Goal: Check status

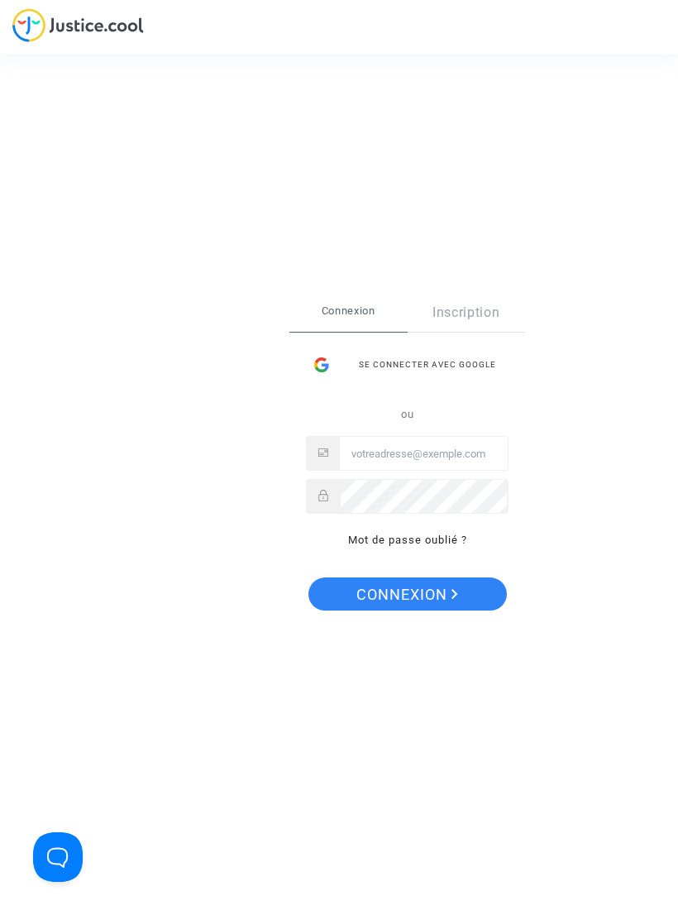
click at [442, 453] on input "Email" at bounding box center [424, 454] width 168 height 33
type input "ronbernard@orange.fr"
click at [406, 593] on button "Connexion" at bounding box center [408, 593] width 199 height 33
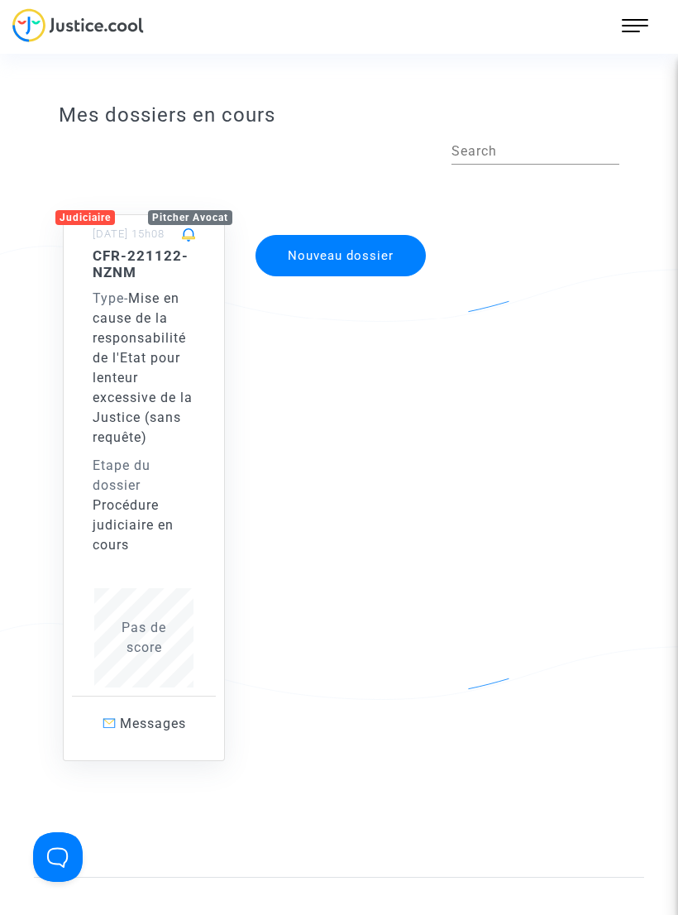
click at [146, 442] on span "Mise en cause de la responsabilité de l'Etat pour lenteur excessive de la Justi…" at bounding box center [143, 367] width 100 height 155
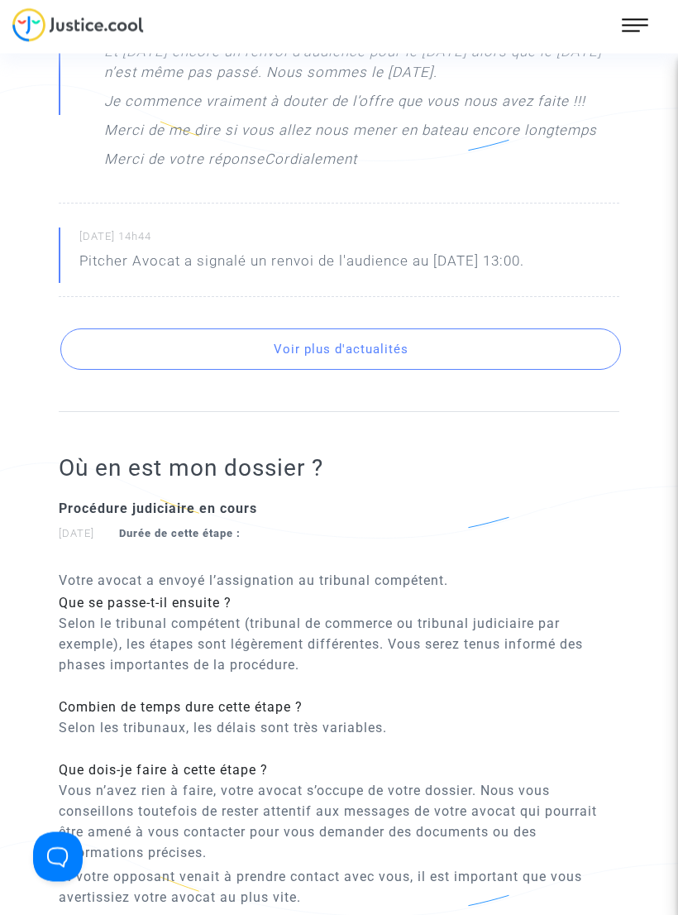
scroll to position [2046, 0]
click at [361, 344] on button "Voir plus d'actualités" at bounding box center [340, 349] width 561 height 41
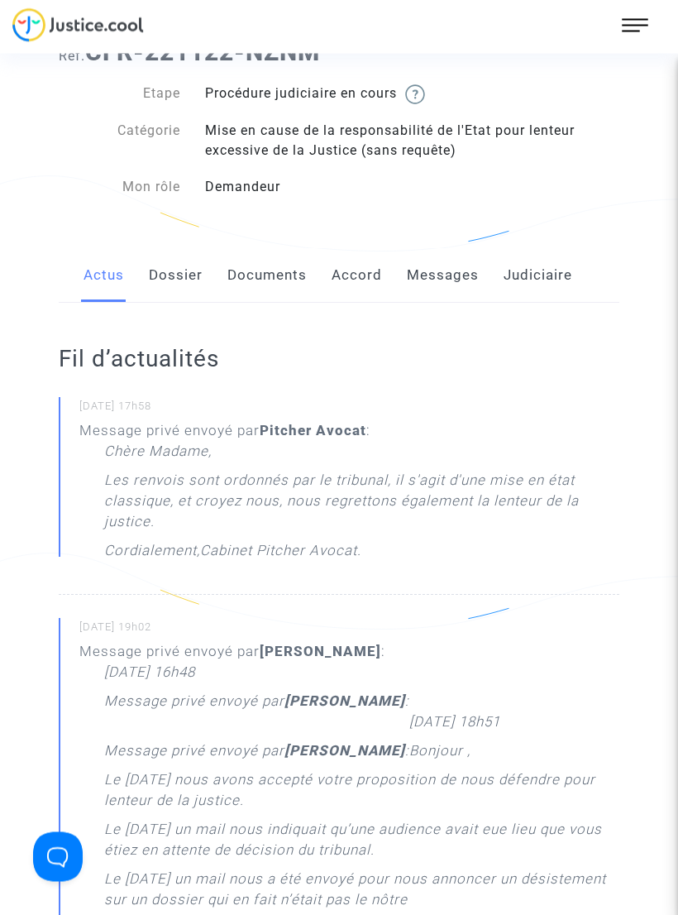
scroll to position [0, 0]
